Goal: Find specific page/section: Find specific page/section

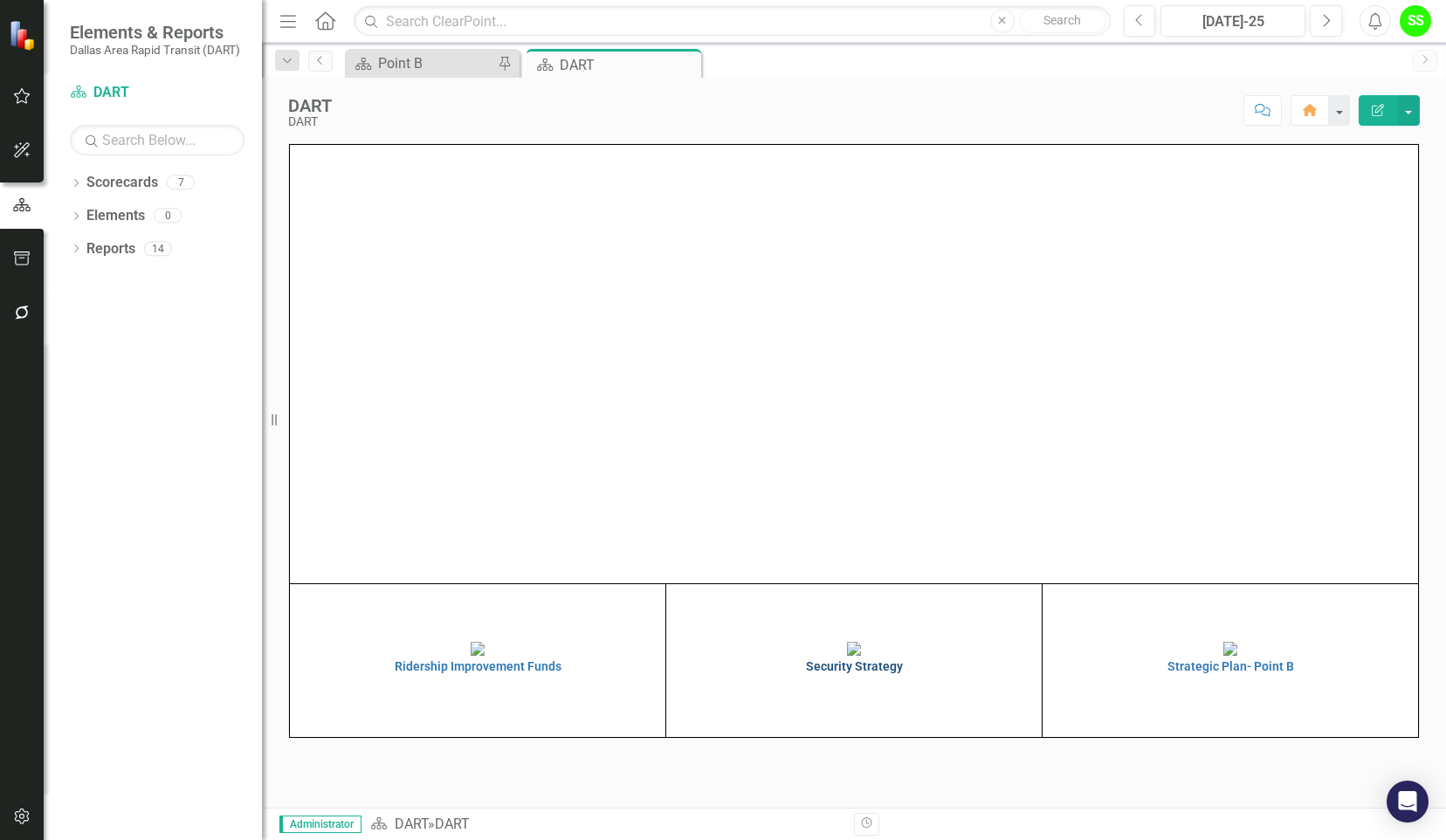
click at [847, 655] on img at bounding box center [854, 648] width 14 height 14
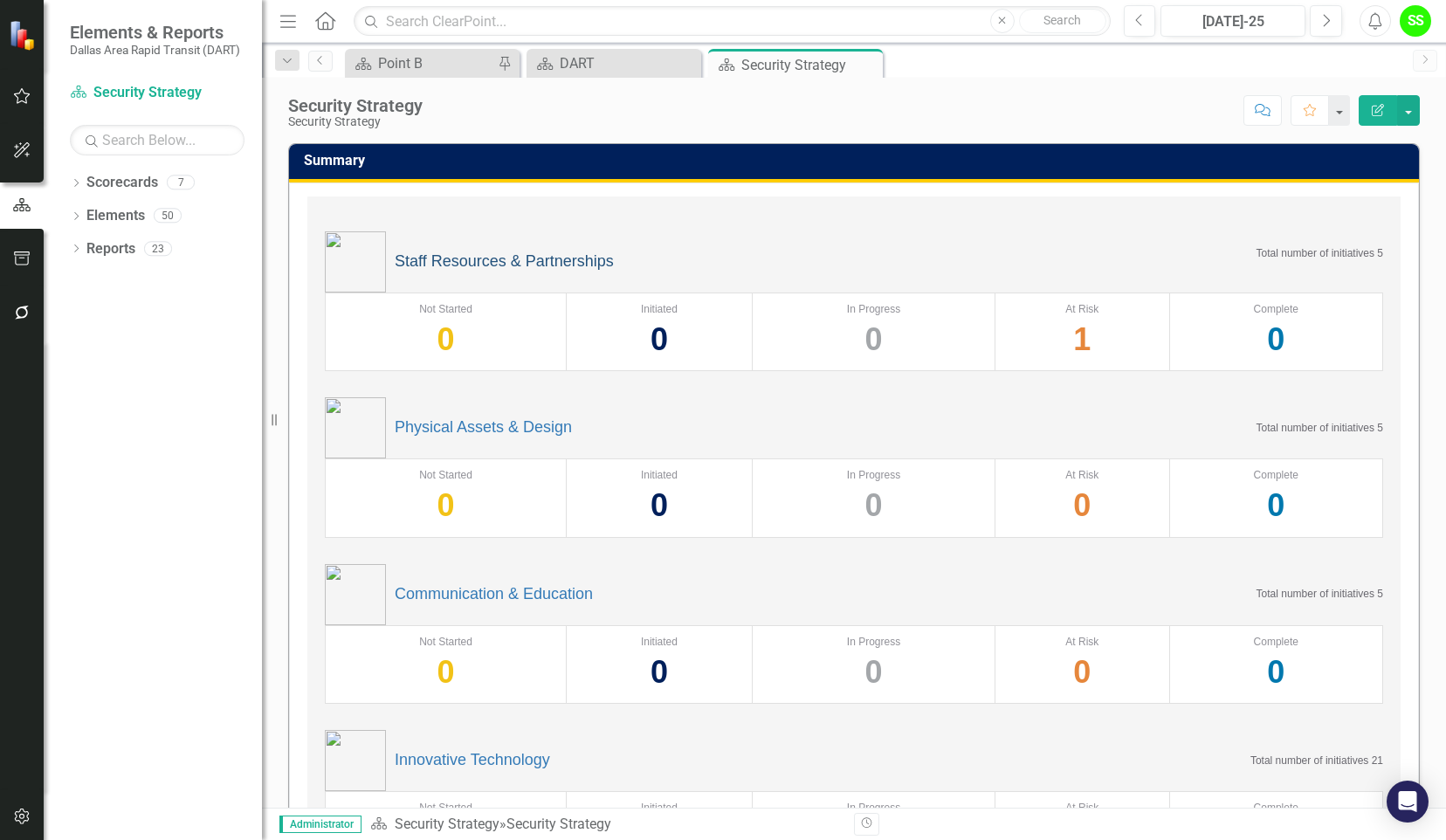
click at [445, 263] on link "Staff Resources & Partnerships" at bounding box center [504, 262] width 219 height 18
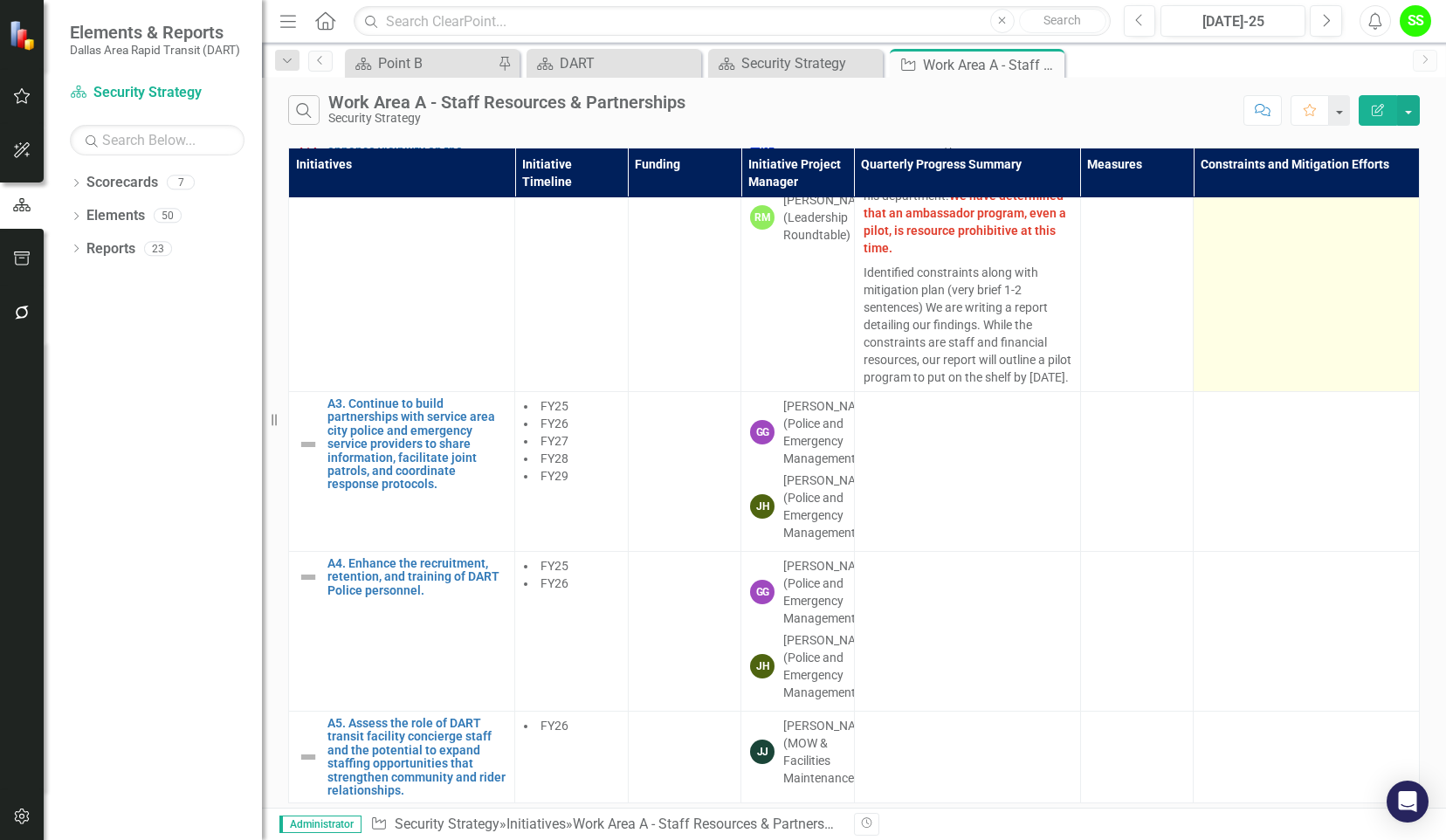
scroll to position [347, 0]
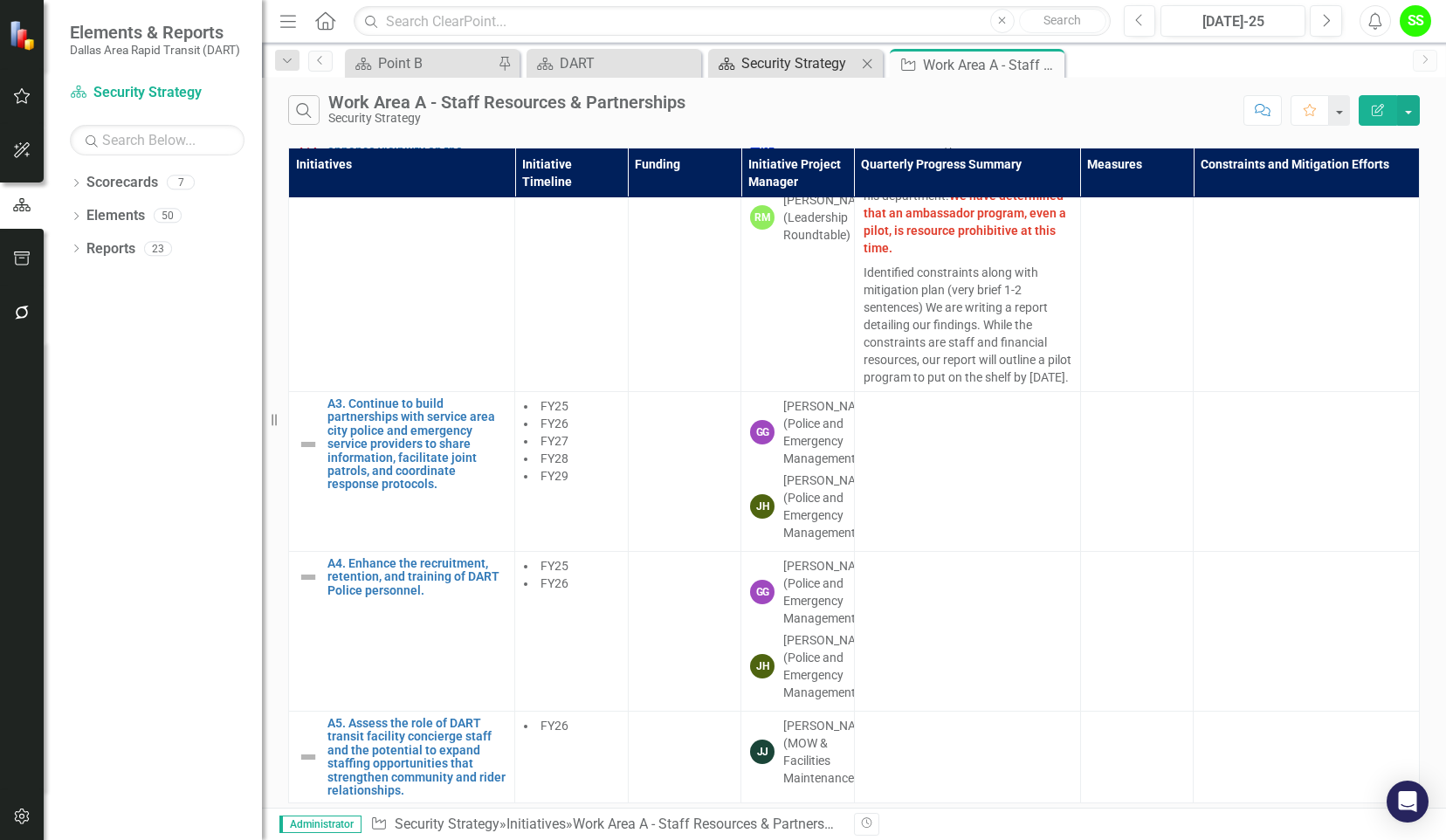
click at [797, 63] on div "Security Strategy" at bounding box center [799, 63] width 116 height 22
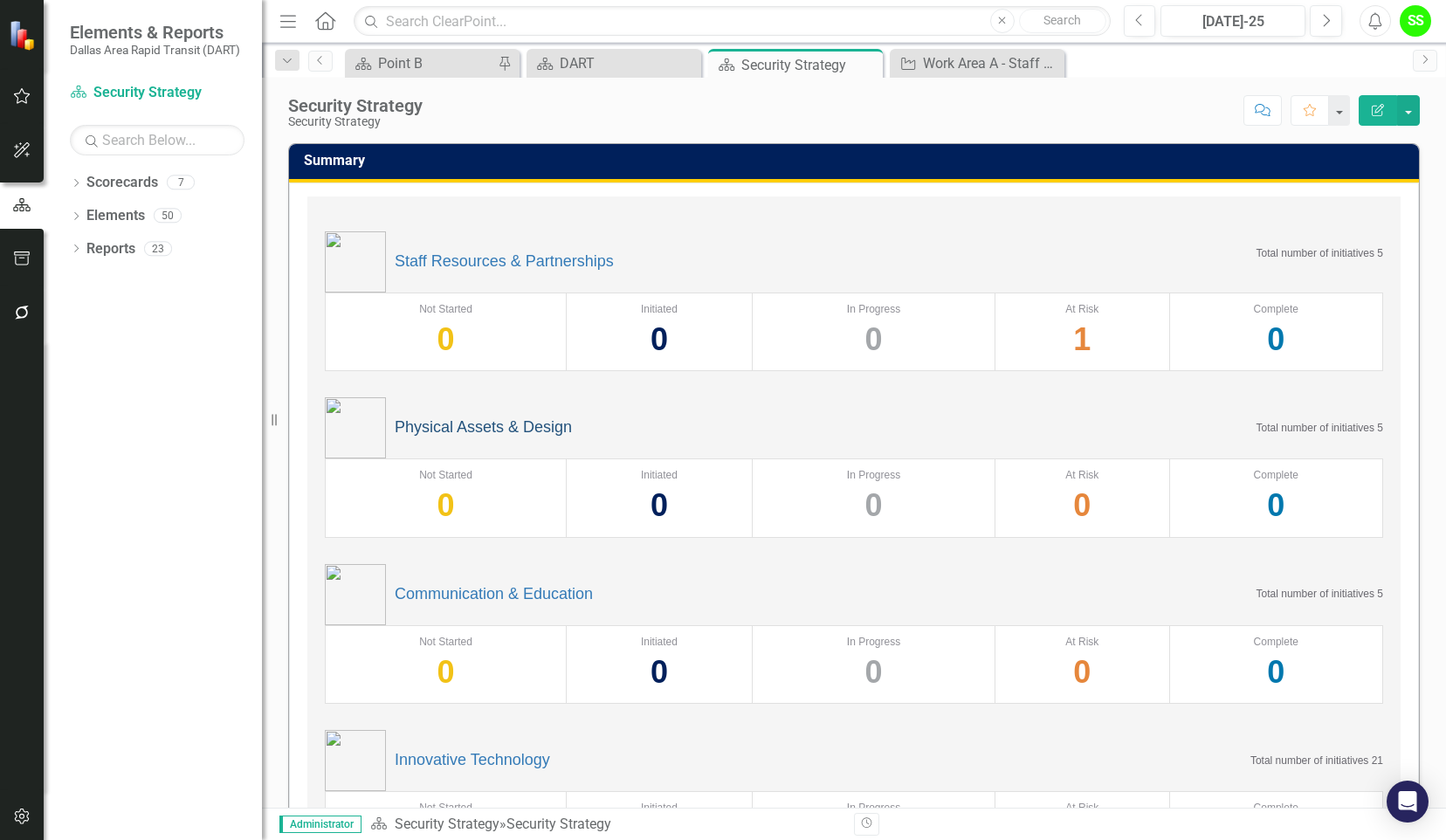
click at [447, 426] on link "Physical Assets & Design" at bounding box center [483, 427] width 177 height 18
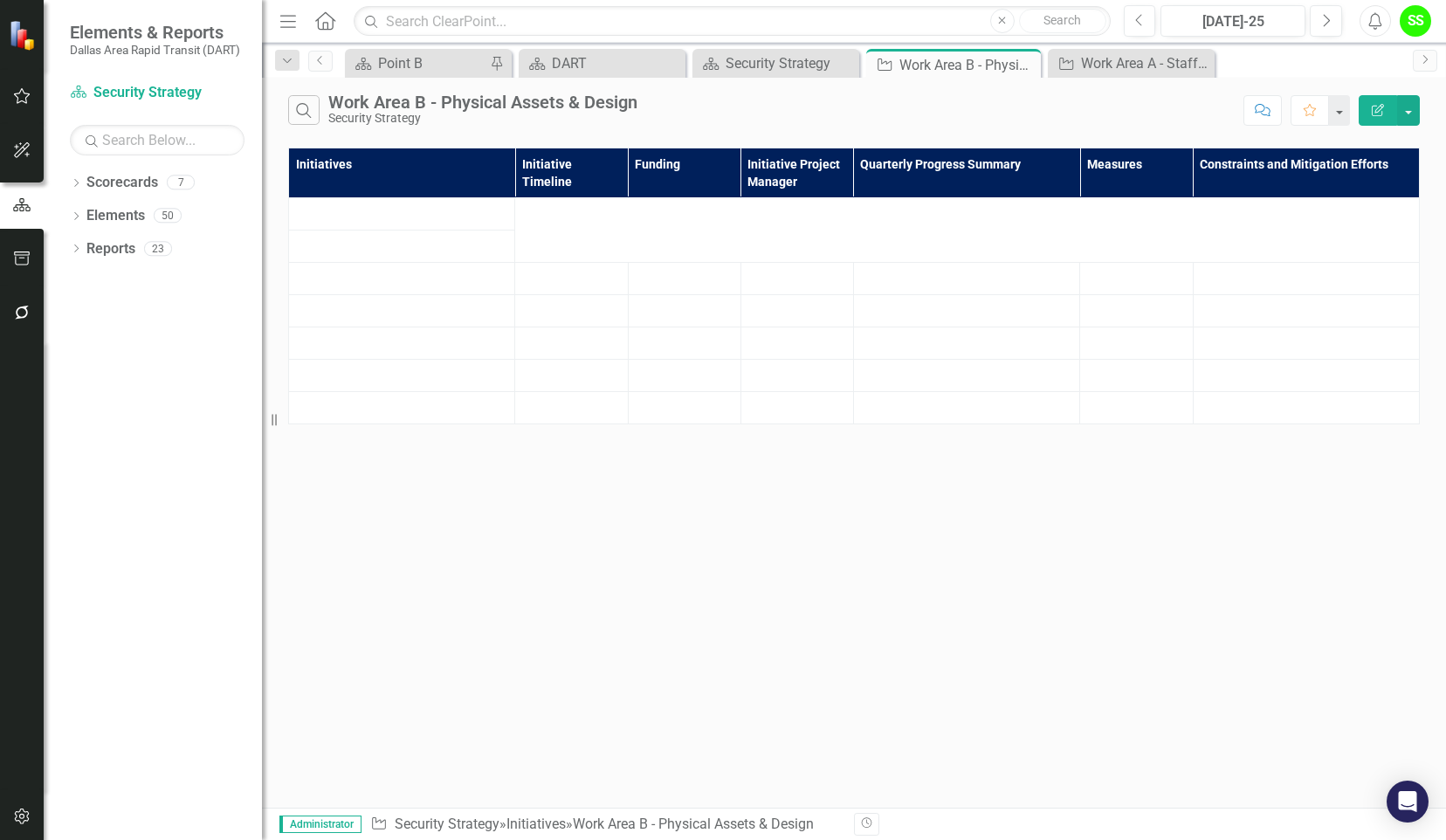
click at [447, 426] on div "Initiatives Initiative Timeline Funding Initiative Project Manager Quarterly Pr…" at bounding box center [854, 286] width 1184 height 286
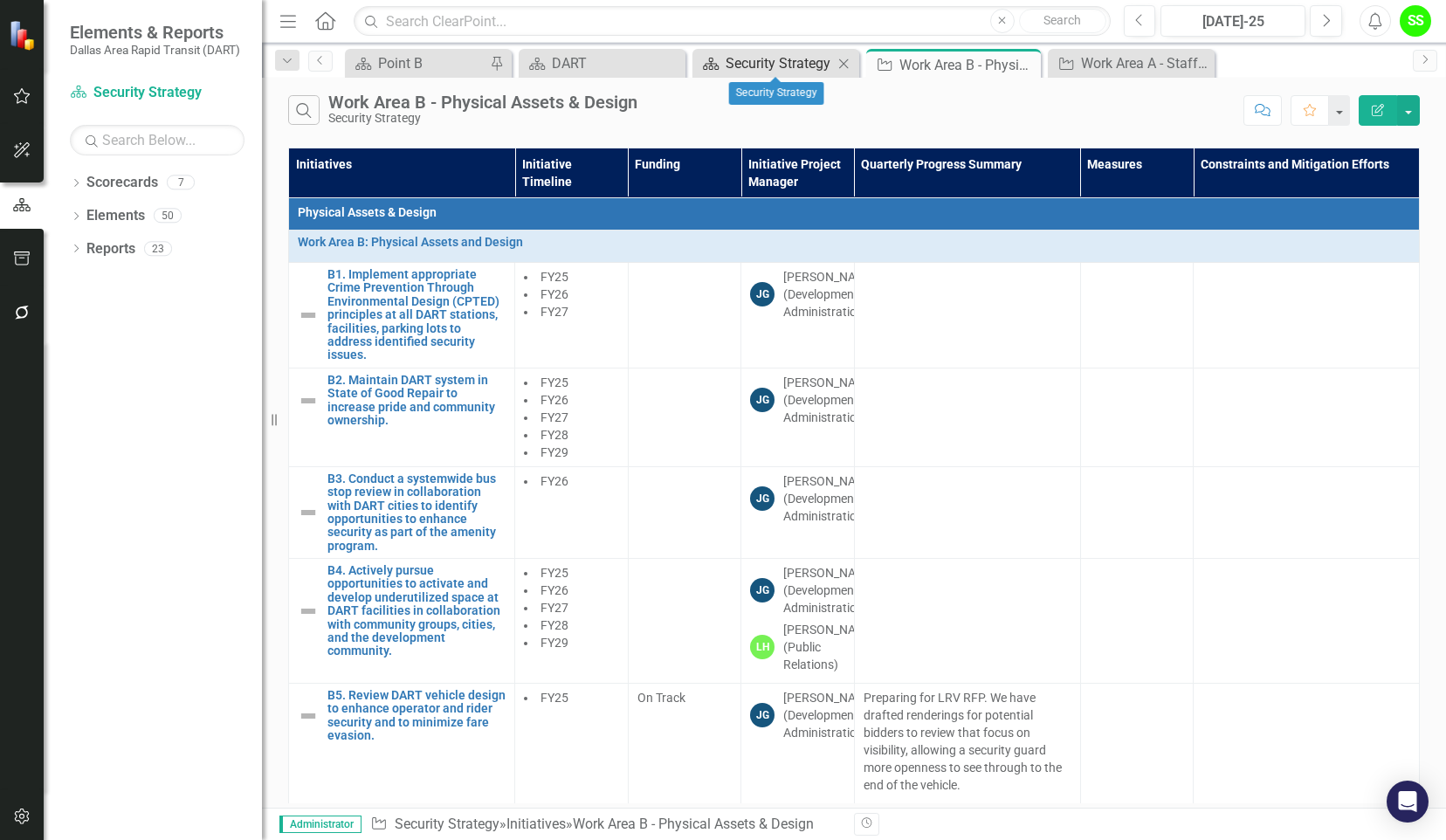
click at [769, 56] on div "Security Strategy" at bounding box center [779, 63] width 108 height 22
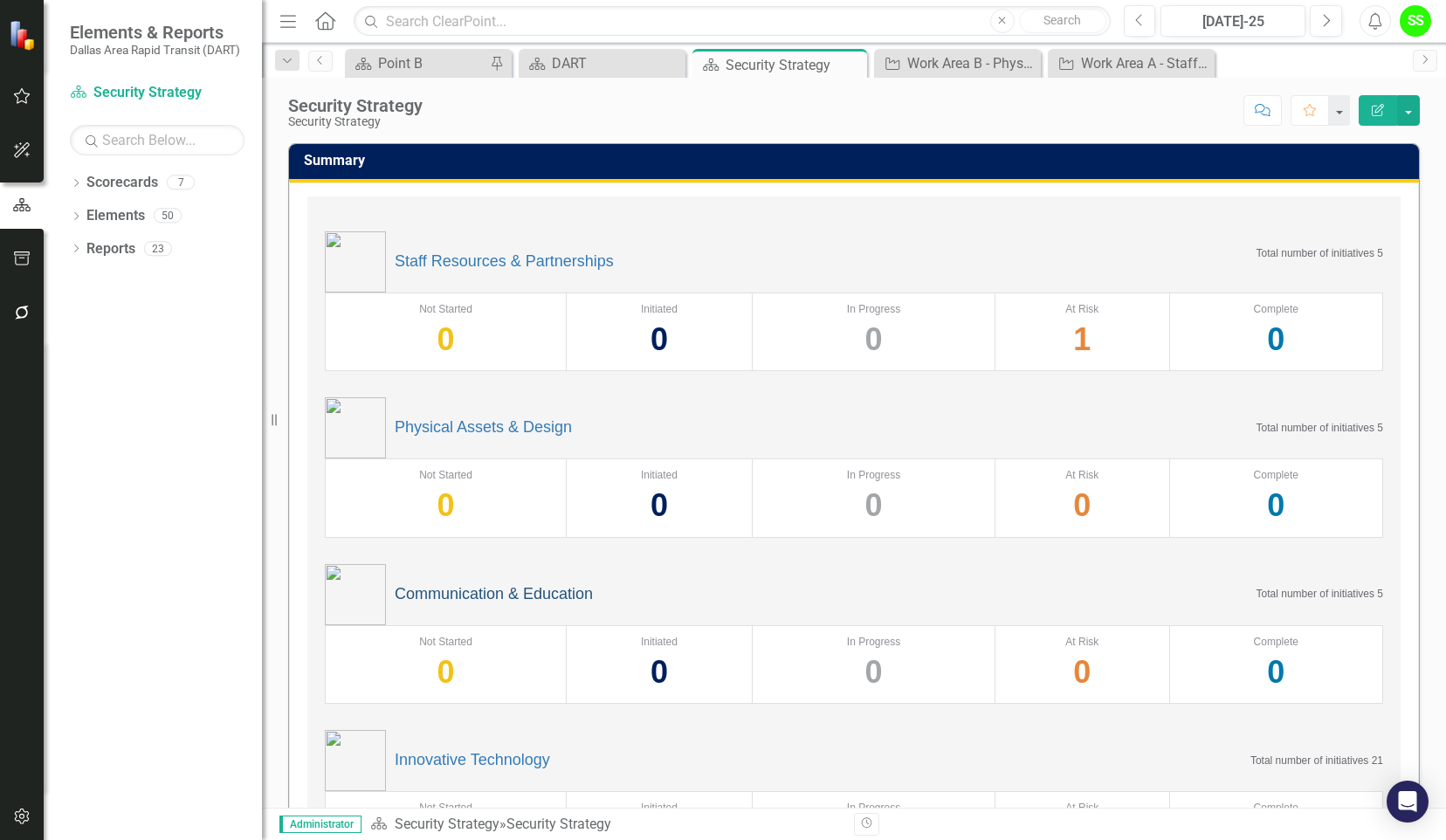
click at [452, 596] on link "Communication & Education" at bounding box center [493, 595] width 198 height 18
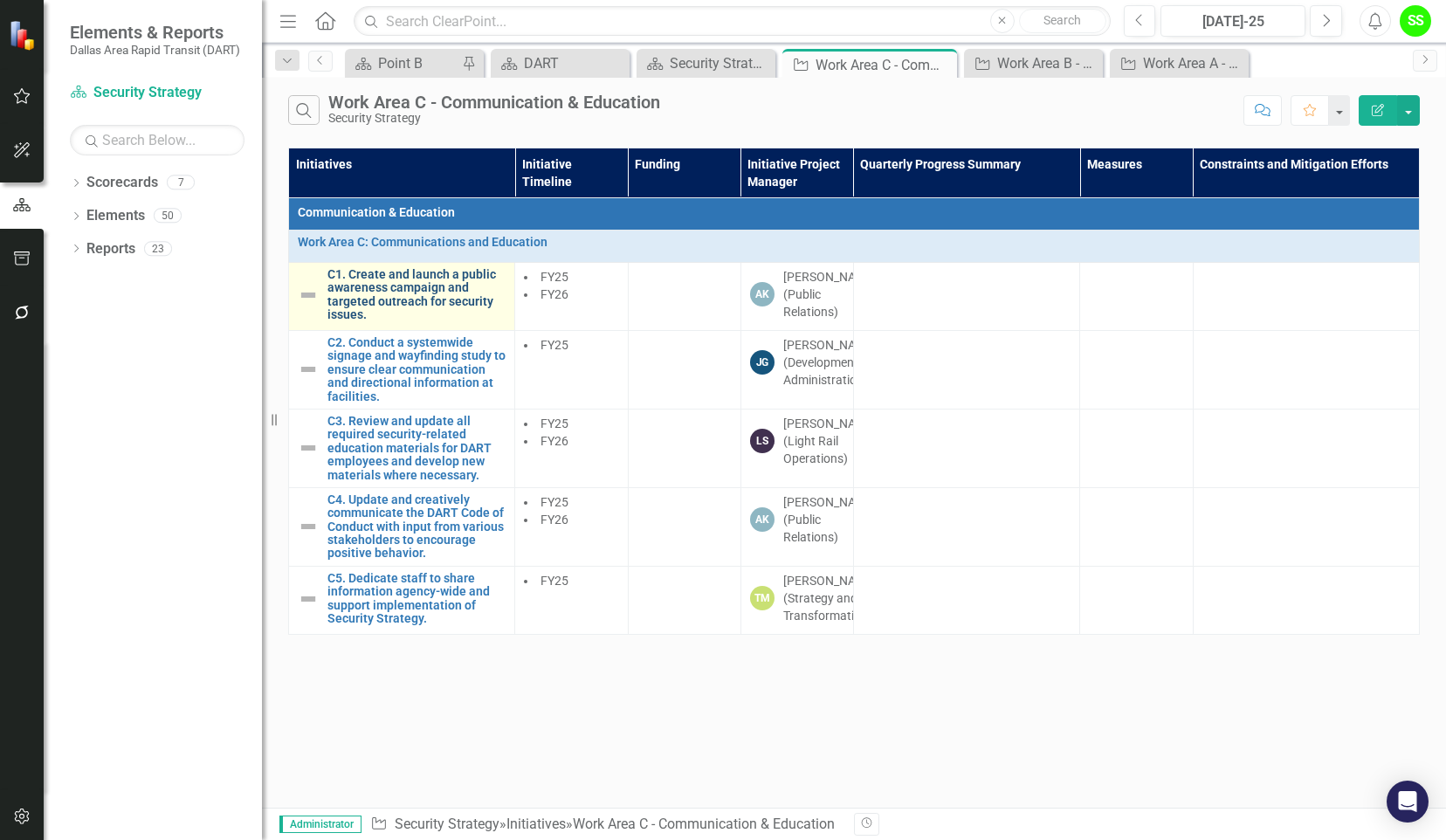
click at [391, 290] on link "C1. Create and launch a public awareness campaign and targeted outreach for sec…" at bounding box center [416, 295] width 178 height 54
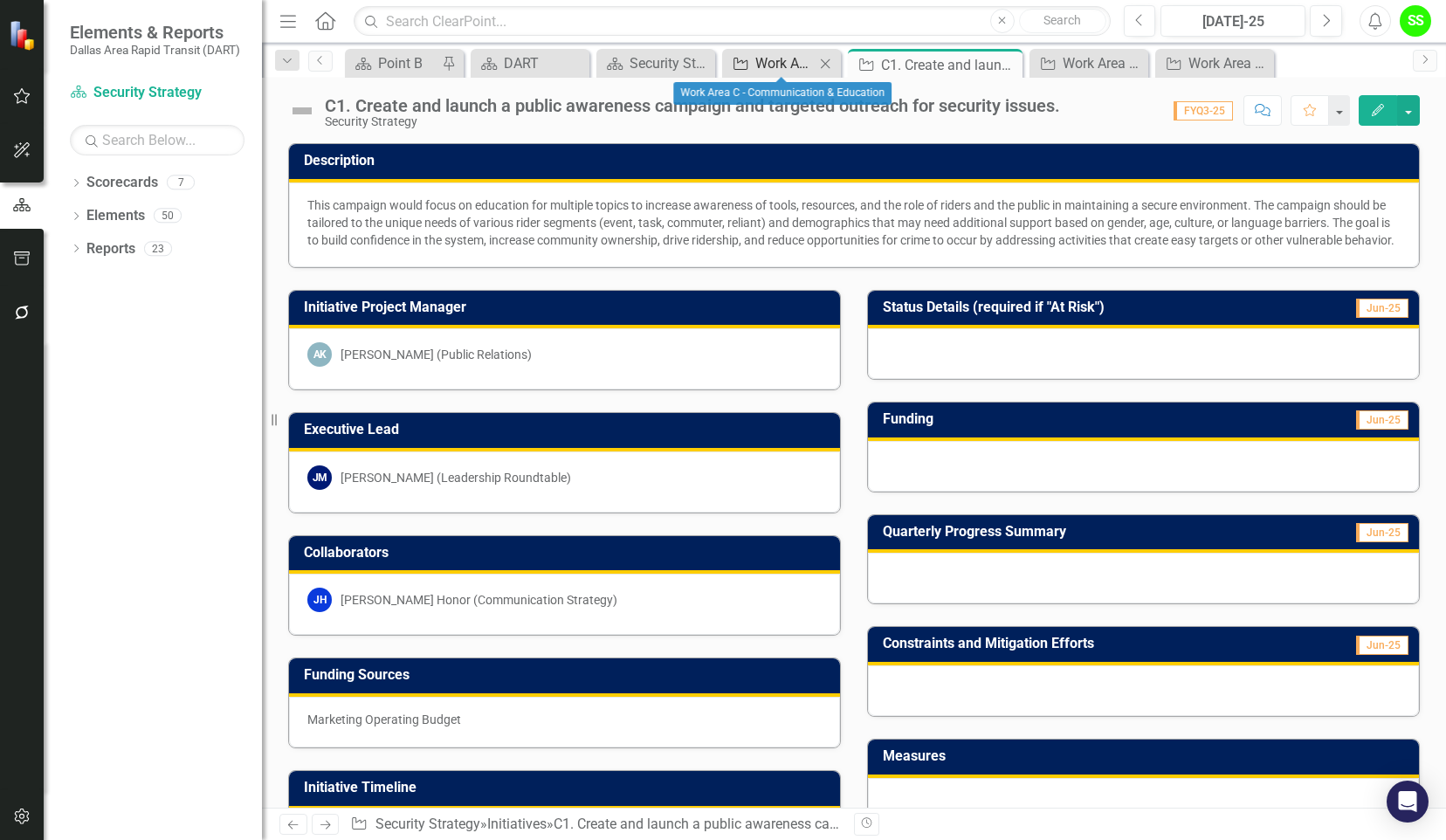
click at [781, 59] on div "Work Area C - Communication & Education" at bounding box center [785, 63] width 60 height 22
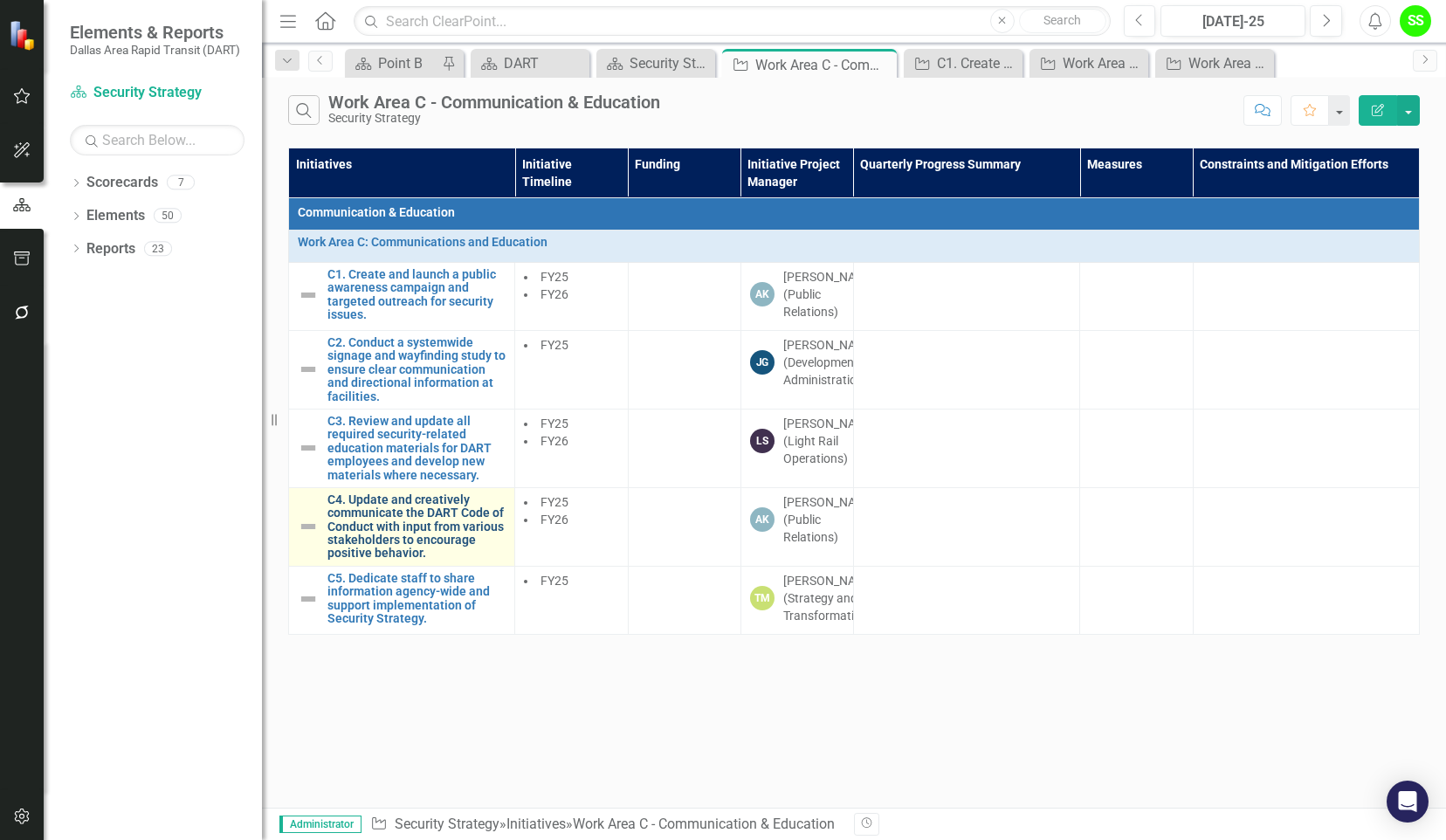
click at [373, 552] on link "C4. Update and creatively communicate the DART Code of Conduct with input from …" at bounding box center [416, 526] width 178 height 67
